Goal: Find specific page/section: Locate a particular part of the current website

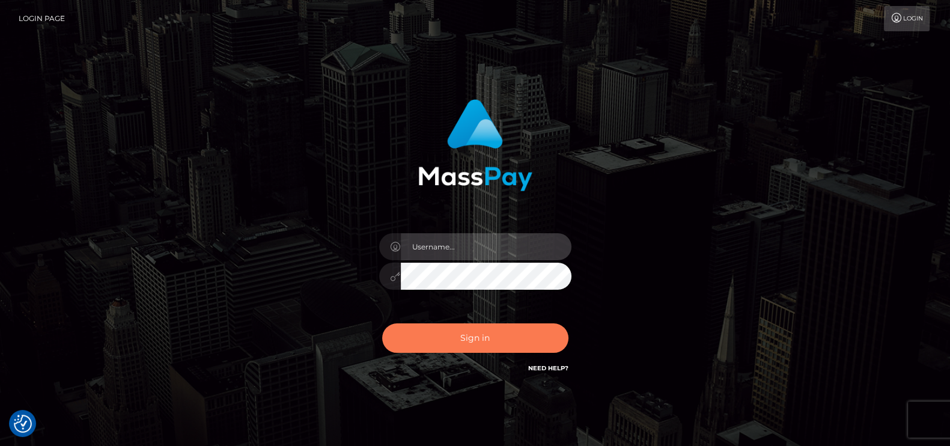
type input "petros.kidane"
click at [503, 329] on button "Sign in" at bounding box center [475, 337] width 186 height 29
type input "petros.kidane"
click at [505, 342] on button "Sign in" at bounding box center [475, 337] width 186 height 29
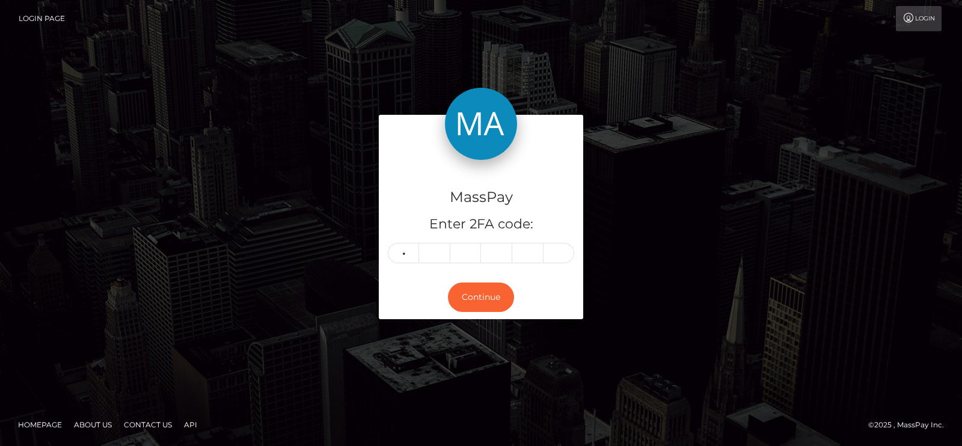
type input "3"
type input "9"
type input "6"
type input "3"
type input "1"
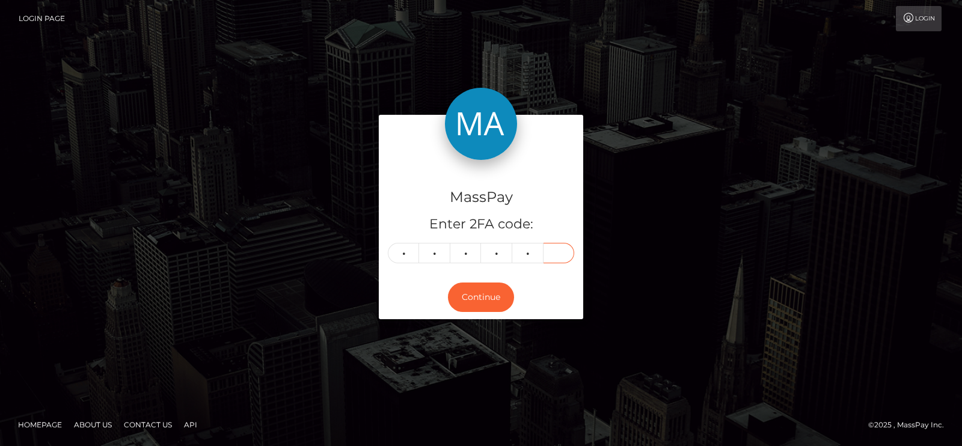
type input "8"
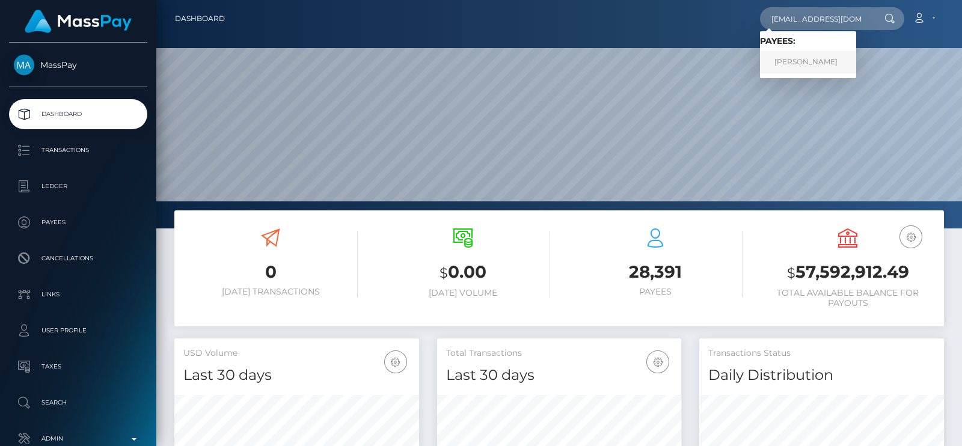
type input "sylviagati1@gmail.com"
click at [786, 62] on link "Gati Julius" at bounding box center [808, 62] width 96 height 22
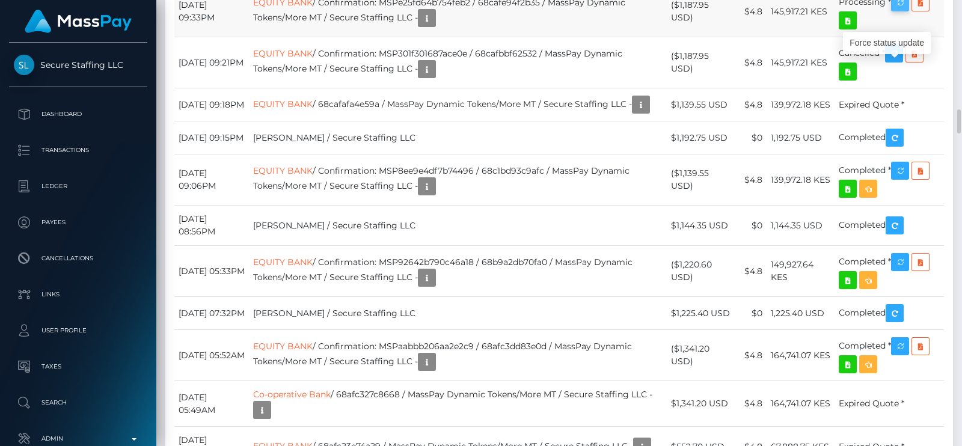
scroll to position [144, 244]
drag, startPoint x: 896, startPoint y: 80, endPoint x: 893, endPoint y: 445, distance: 364.9
click at [897, 11] on button "button" at bounding box center [900, 2] width 18 height 18
click at [897, 10] on icon "button" at bounding box center [900, 2] width 14 height 15
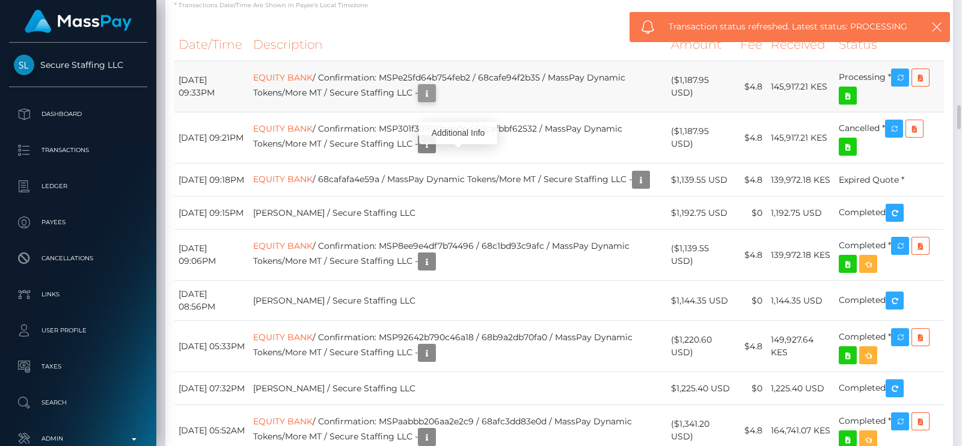
click at [434, 101] on icon "button" at bounding box center [427, 93] width 14 height 15
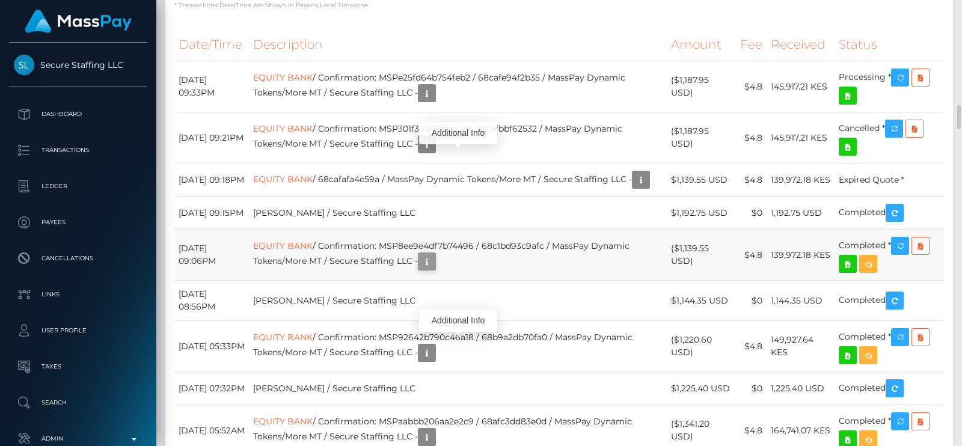
click at [434, 269] on icon "button" at bounding box center [427, 261] width 14 height 15
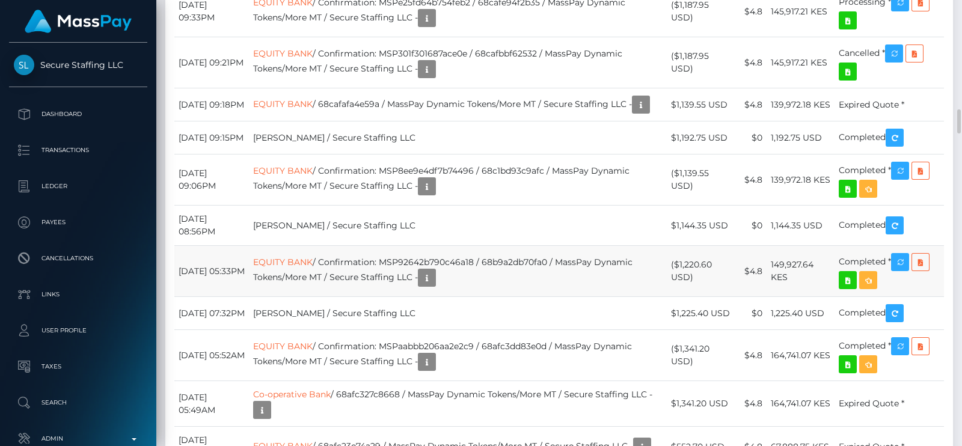
click at [460, 297] on td "EQUITY BANK / Confirmation: MSP92642b790c46a18 / 68b9a2db70fa0 / MassPay Dynami…" at bounding box center [458, 271] width 418 height 51
click at [434, 286] on icon "button" at bounding box center [427, 277] width 14 height 15
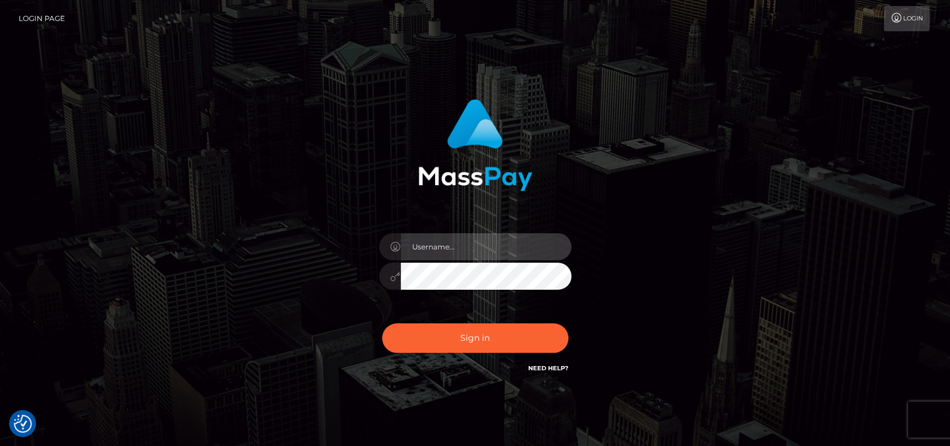
type input "petros.kidane"
